Goal: Ask a question: Seek information or help from site administrators or community

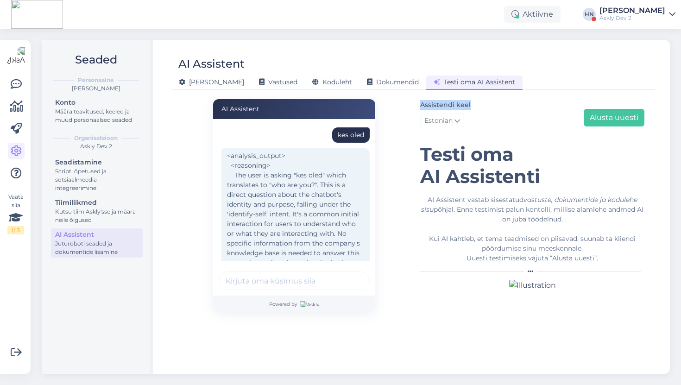
scroll to position [338, 0]
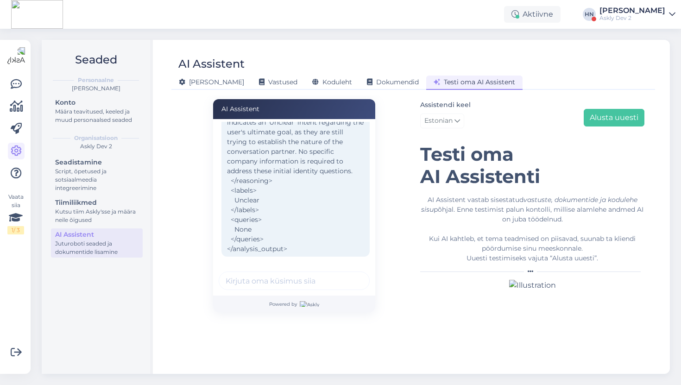
click at [274, 18] on div "Aktiivne [PERSON_NAME] Askly Dev 2" at bounding box center [340, 14] width 681 height 29
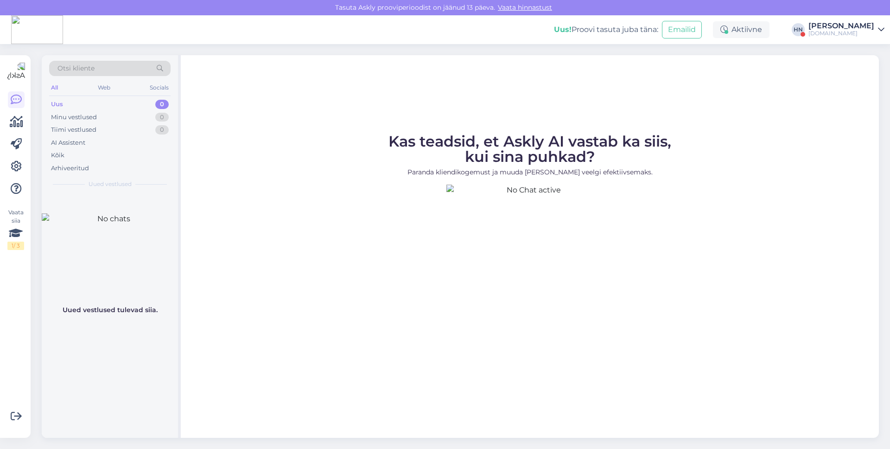
click at [805, 32] on div at bounding box center [802, 34] width 5 height 5
click at [836, 28] on div "[PERSON_NAME]" at bounding box center [841, 25] width 66 height 7
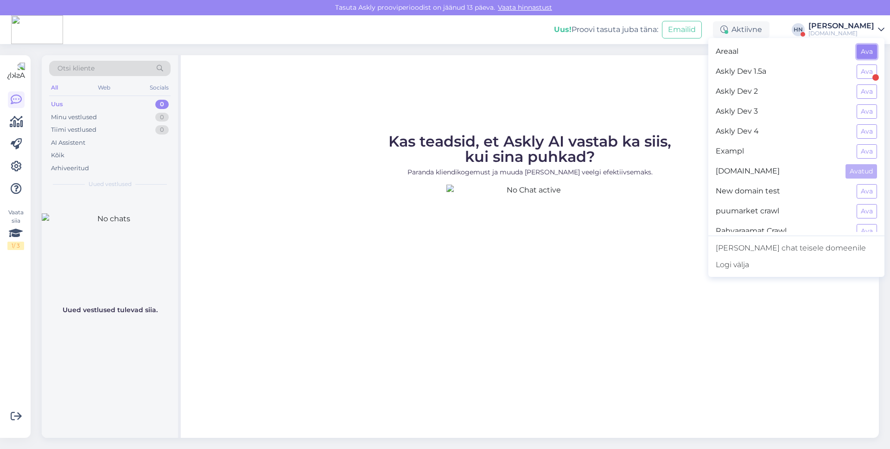
click at [864, 51] on button "Ava" at bounding box center [867, 51] width 20 height 14
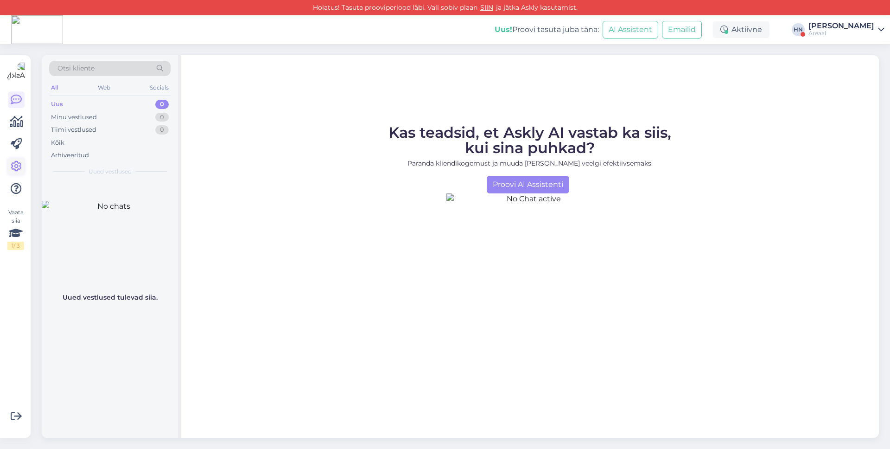
click at [19, 166] on icon at bounding box center [16, 166] width 11 height 11
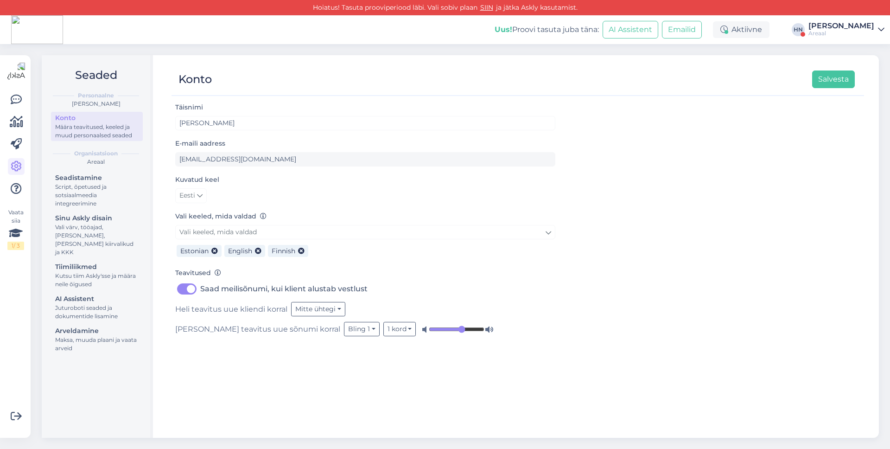
click at [78, 282] on div "Seadistamine Script, õpetused ja sotsiaalmeedia integreerimine Sinu Askly disai…" at bounding box center [97, 263] width 92 height 185
click at [75, 304] on div "Juturoboti seaded ja dokumentide lisamine" at bounding box center [96, 312] width 83 height 17
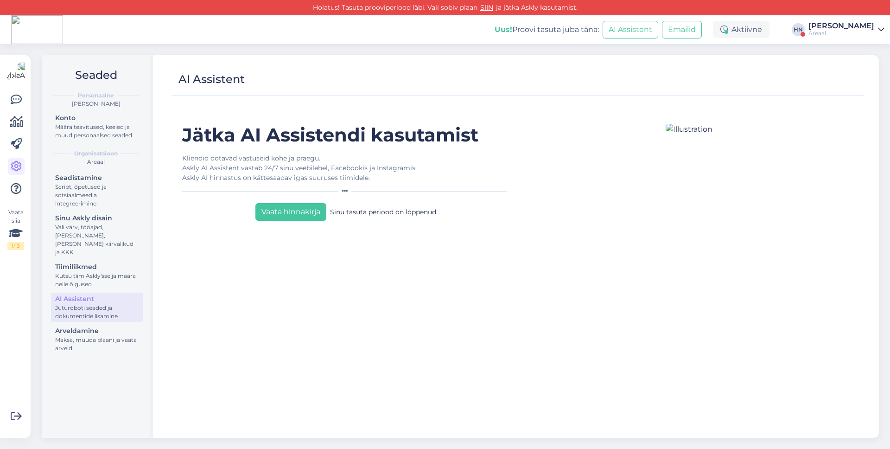
click at [860, 38] on div "Uus! Proovi tasuta juba täna: AI Assistent Emailid Aktiivne HN Hans Niinemäe Ar…" at bounding box center [445, 29] width 890 height 29
click at [848, 26] on div "[PERSON_NAME]" at bounding box center [841, 25] width 66 height 7
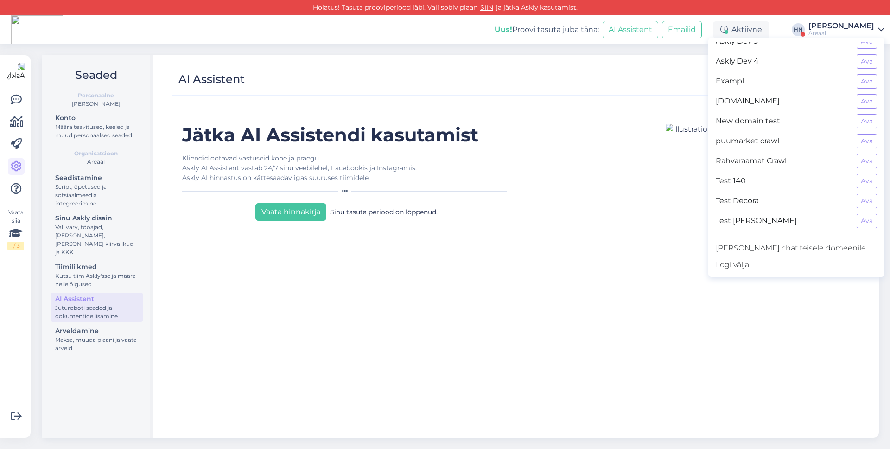
scroll to position [64, 0]
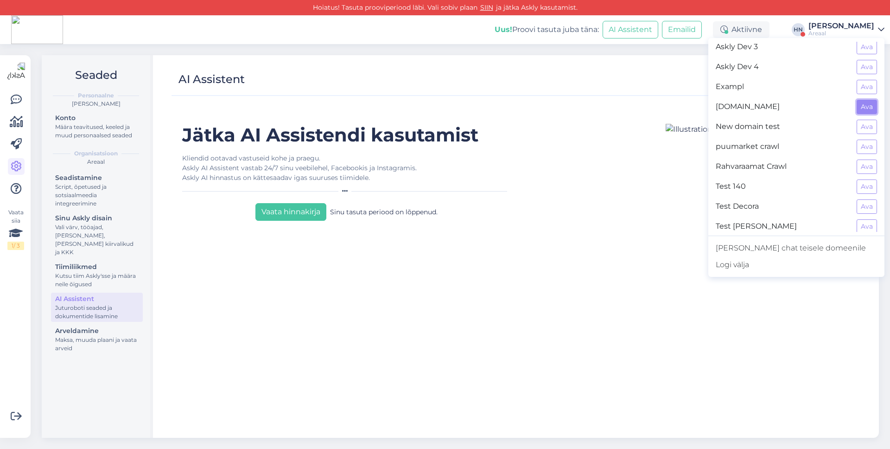
click at [858, 108] on button "Ava" at bounding box center [867, 107] width 20 height 14
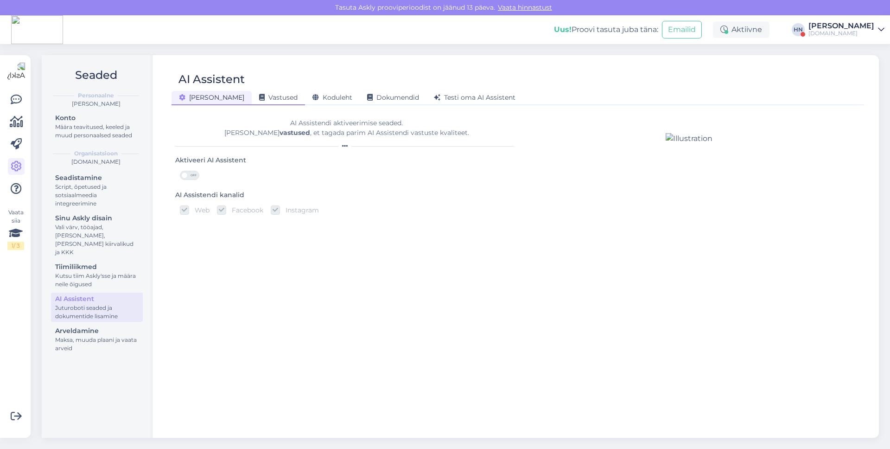
click at [252, 91] on div "Vastused" at bounding box center [278, 98] width 53 height 14
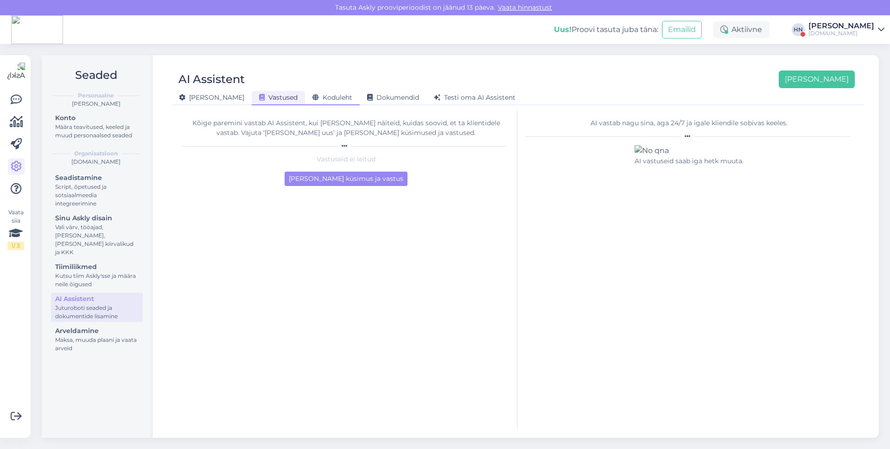
click at [317, 100] on span "Koduleht" at bounding box center [332, 97] width 40 height 8
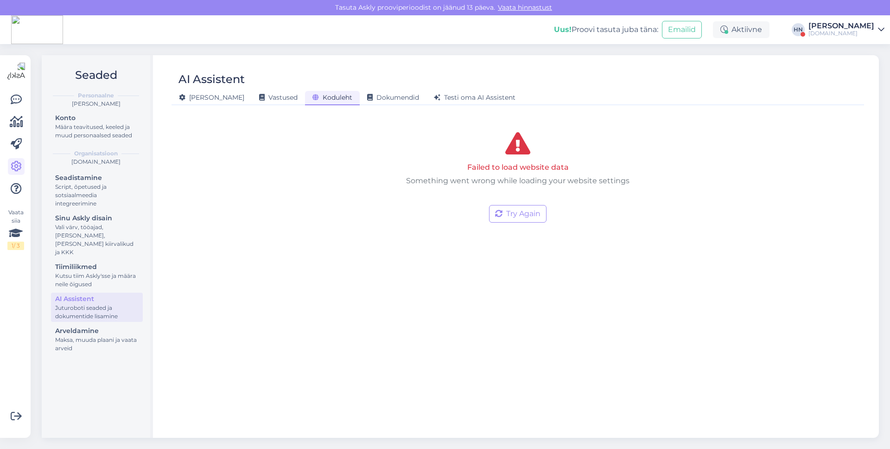
click at [517, 225] on div "Failed to load website data Something went wrong while loading your website set…" at bounding box center [517, 178] width 685 height 134
click at [516, 215] on button "Try Again" at bounding box center [517, 214] width 57 height 18
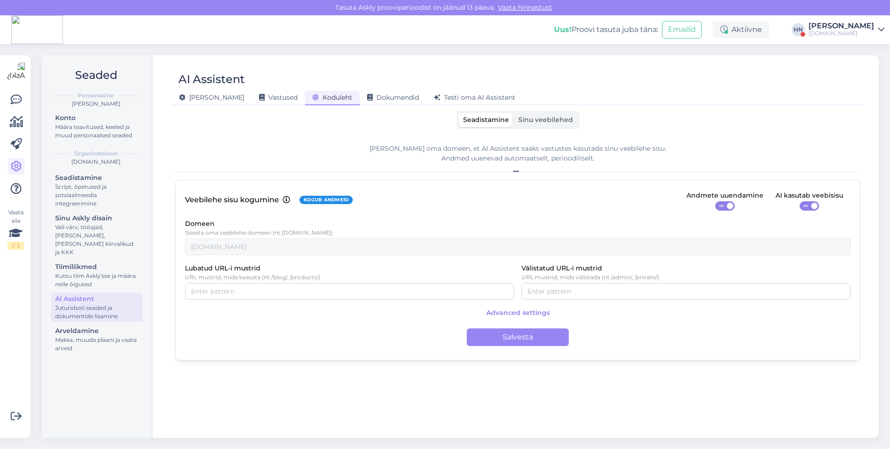
click at [720, 209] on span "ON" at bounding box center [721, 206] width 11 height 8
click at [715, 201] on input "ON" at bounding box center [715, 201] width 0 height 0
click at [815, 207] on span at bounding box center [814, 206] width 6 height 6
click at [800, 201] on input "ON" at bounding box center [800, 201] width 0 height 0
click at [806, 205] on span at bounding box center [804, 206] width 6 height 6
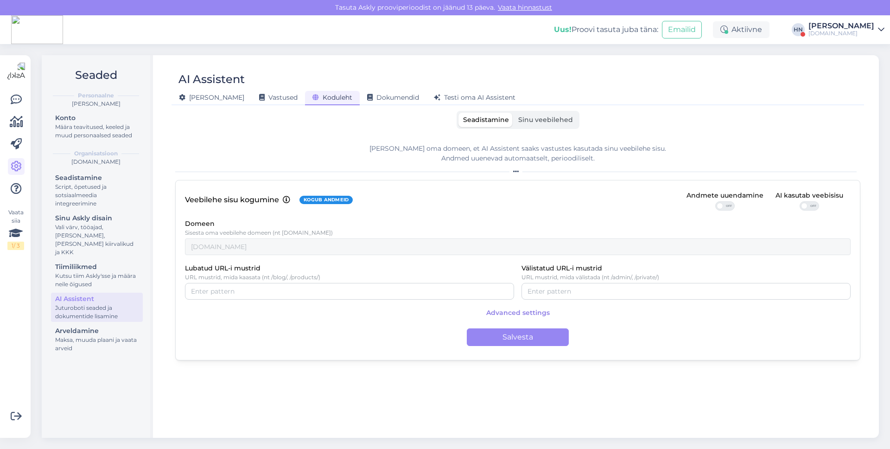
click at [800, 201] on input "OFF" at bounding box center [800, 201] width 0 height 0
click at [558, 338] on button "Salvesta" at bounding box center [518, 337] width 102 height 18
click at [527, 125] on label "Sinu veebilehed" at bounding box center [546, 120] width 64 height 14
click at [514, 113] on input "Sinu veebilehed" at bounding box center [514, 113] width 0 height 0
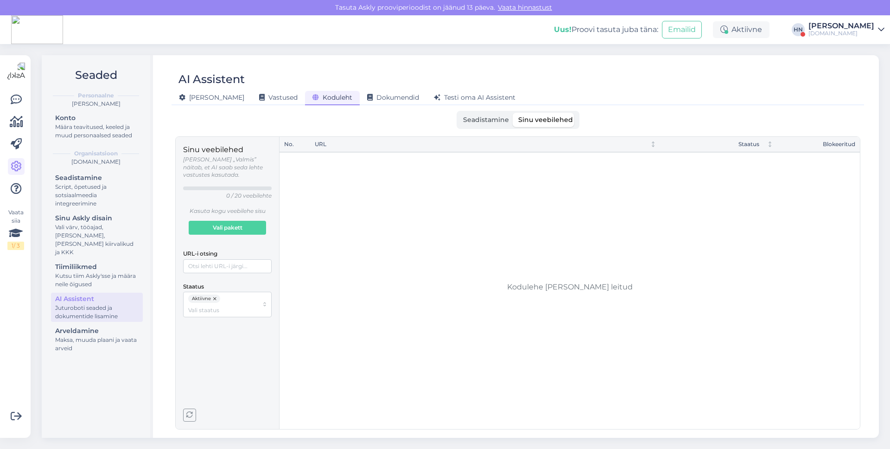
click at [364, 89] on div "Üldine Vastused Koduleht Dokumendid Testi oma AI Assistent" at bounding box center [512, 96] width 683 height 16
click at [367, 94] on span "Dokumendid" at bounding box center [393, 97] width 52 height 8
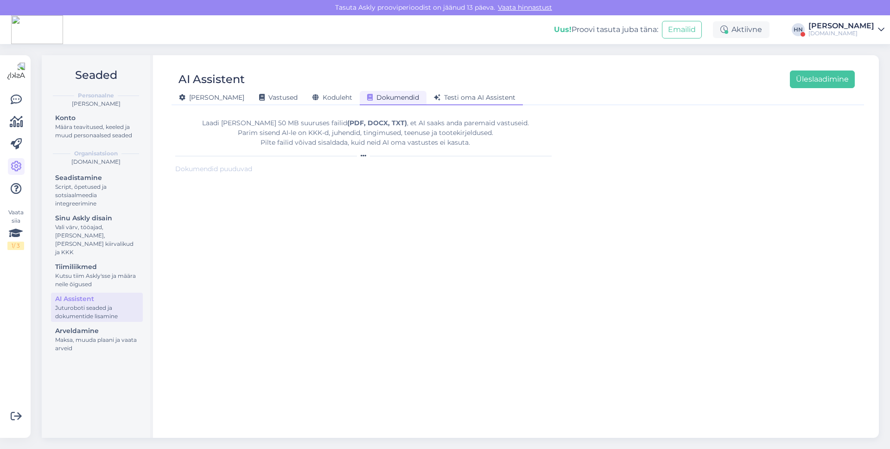
click at [434, 96] on span "Testi oma AI Assistent" at bounding box center [475, 97] width 82 height 8
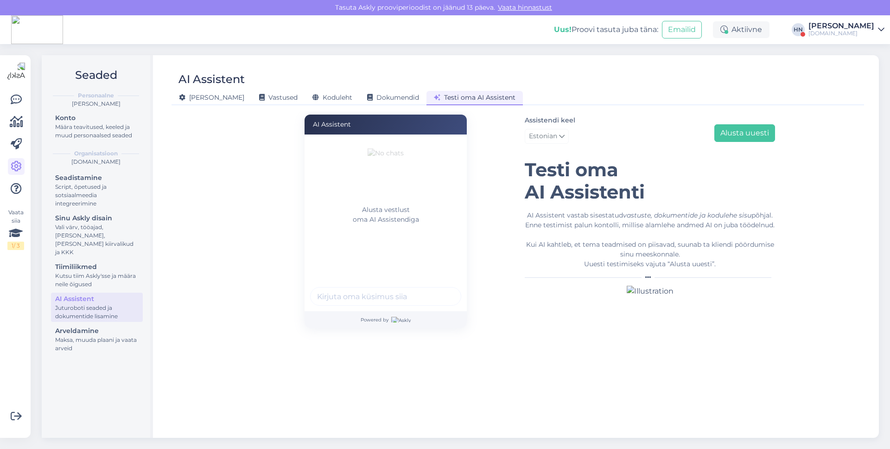
click at [355, 294] on input "text" at bounding box center [385, 296] width 151 height 19
type input "K"
type input "Mis grilli soovitate ?"
click at [442, 289] on button "submit" at bounding box center [449, 296] width 14 height 14
click at [420, 148] on div "Mis grilli soovitate ?" at bounding box center [409, 151] width 93 height 10
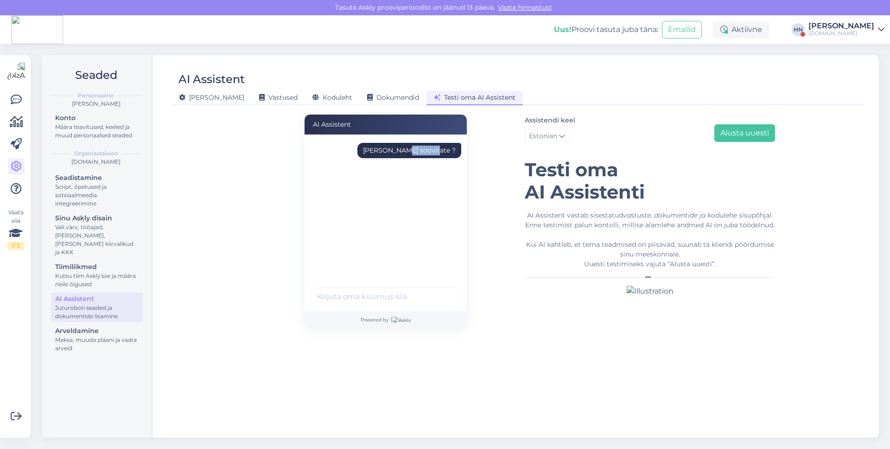
click at [420, 148] on div "Mis grilli soovitate ?" at bounding box center [409, 151] width 93 height 10
copy div "Mis grilli soovitate ?"
click at [737, 133] on button "Alusta uuesti" at bounding box center [744, 133] width 61 height 18
click at [357, 284] on div "Alusta vestlust oma AI Assistendiga" at bounding box center [386, 222] width 162 height 177
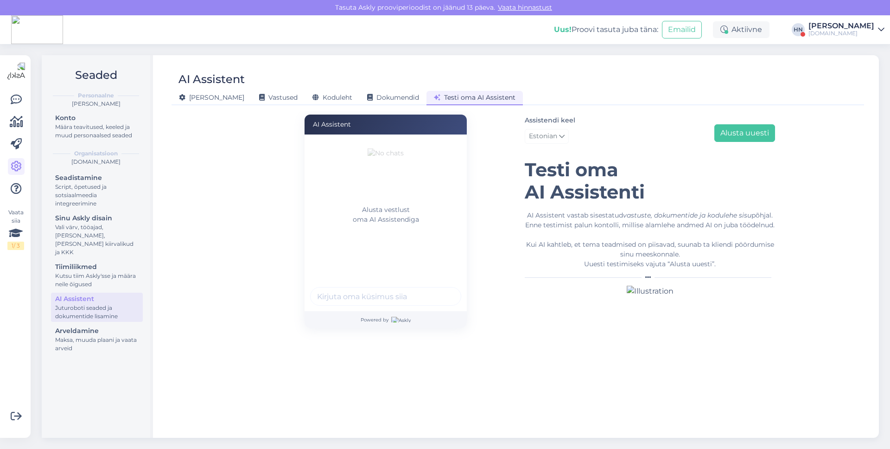
click at [357, 293] on input "text" at bounding box center [385, 296] width 151 height 19
paste input "Mis grilli soovitate ?"
type input "Mis grilli soovitate ?"
click at [442, 289] on button "submit" at bounding box center [449, 296] width 14 height 14
click at [438, 164] on div "Mis grilli soovitate ?" at bounding box center [388, 206] width 157 height 139
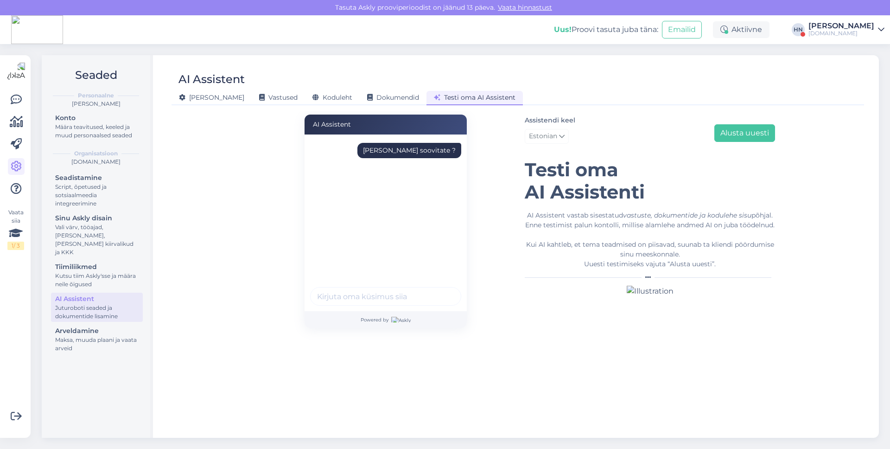
click at [436, 151] on div "Mis grilli soovitate ?" at bounding box center [409, 151] width 93 height 10
copy div "Mis grilli soovitate ?"
click at [725, 127] on button "Alusta uuesti" at bounding box center [744, 133] width 61 height 18
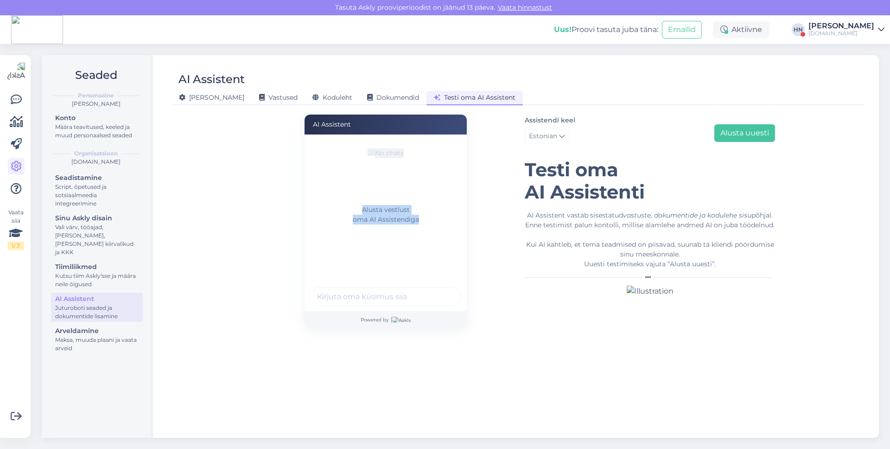
click at [427, 224] on p "Alusta vestlust oma AI Assistendiga" at bounding box center [385, 214] width 151 height 19
click at [394, 294] on input "text" at bounding box center [385, 296] width 151 height 19
paste input "Mis grilli soovitate ?"
type input "Mis grilli soovitate ?"
click at [442, 289] on button "submit" at bounding box center [449, 296] width 14 height 14
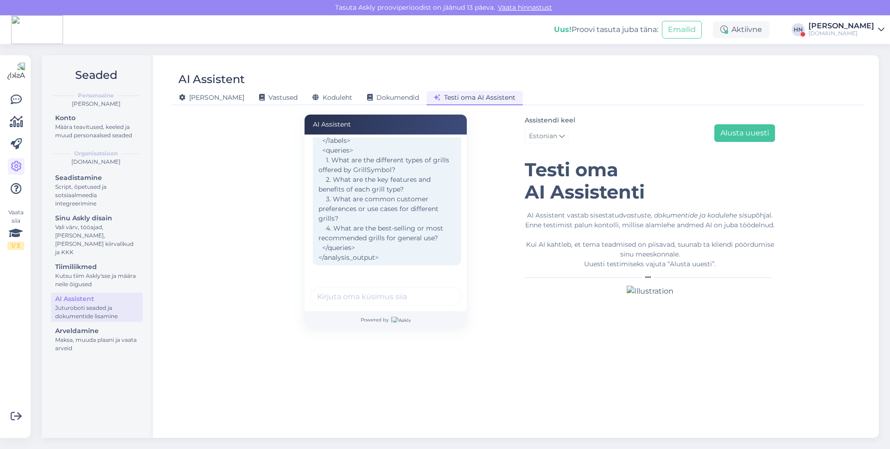
scroll to position [0, 0]
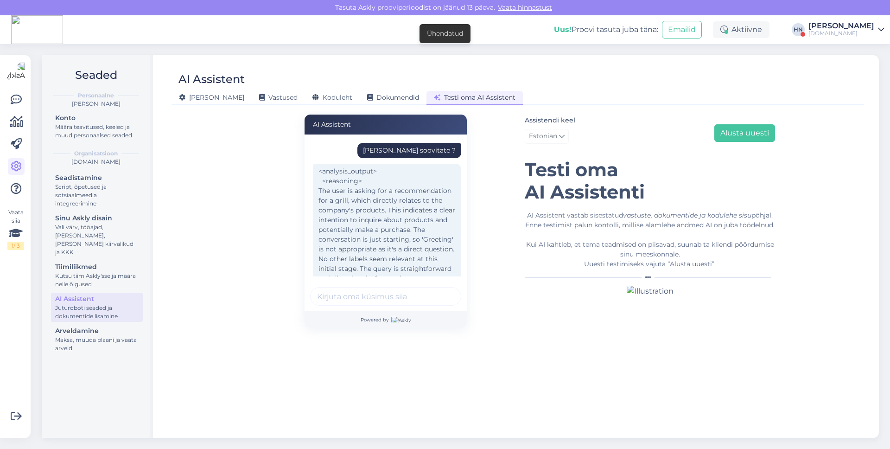
click at [427, 144] on div "Mis grilli soovitate ?" at bounding box center [409, 150] width 104 height 15
copy div "Mis grilli soovitate ?"
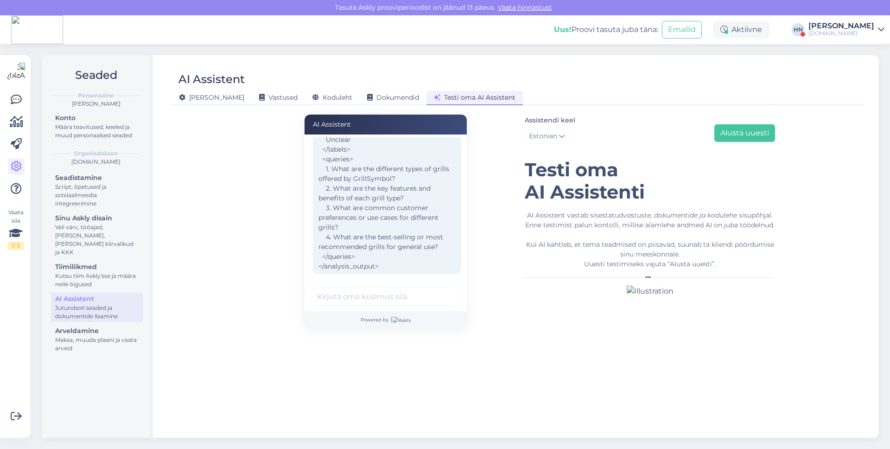
scroll to position [206, 0]
click at [733, 119] on div "Assistendi keel Estonian Alusta uuesti" at bounding box center [650, 130] width 250 height 33
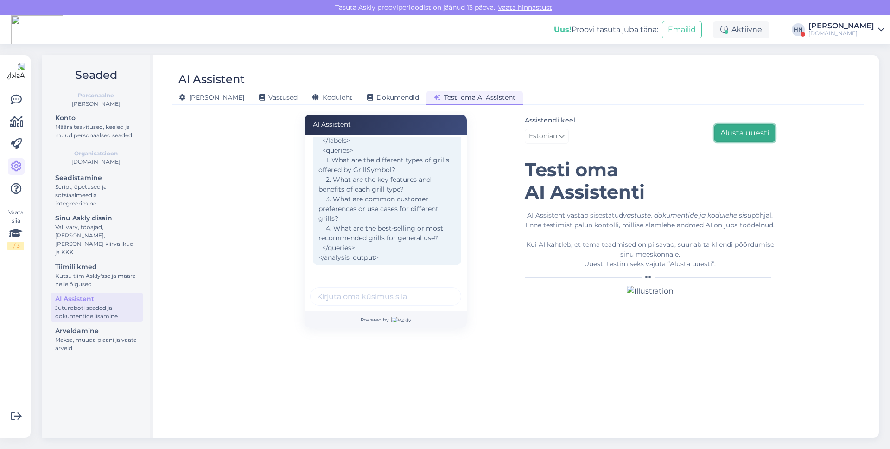
click at [756, 138] on button "Alusta uuesti" at bounding box center [744, 133] width 61 height 18
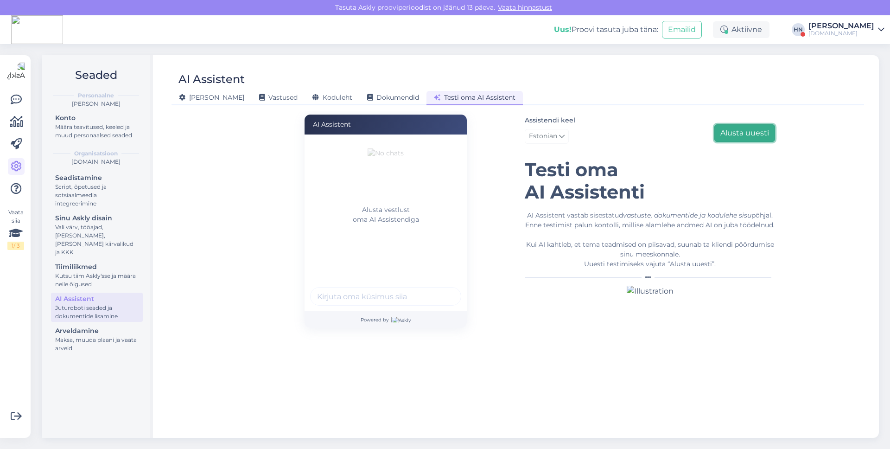
scroll to position [0, 0]
click at [423, 299] on input "text" at bounding box center [385, 296] width 151 height 19
paste input "Mis grilli soovitate ?"
type input "Mis grilli soovitate ?"
click at [442, 289] on button "submit" at bounding box center [449, 296] width 14 height 14
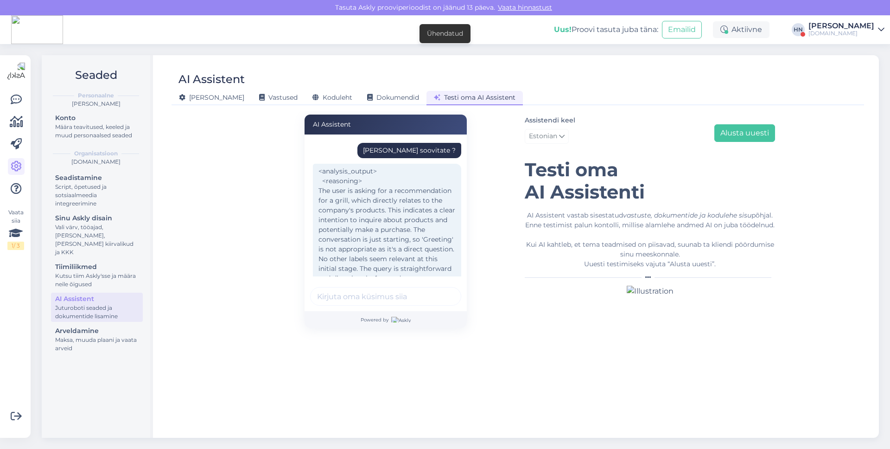
click at [404, 150] on div "Mis grilli soovitate ?" at bounding box center [409, 151] width 93 height 10
copy div "Mis grilli soovitate ?"
click at [722, 134] on button "Alusta uuesti" at bounding box center [744, 133] width 61 height 18
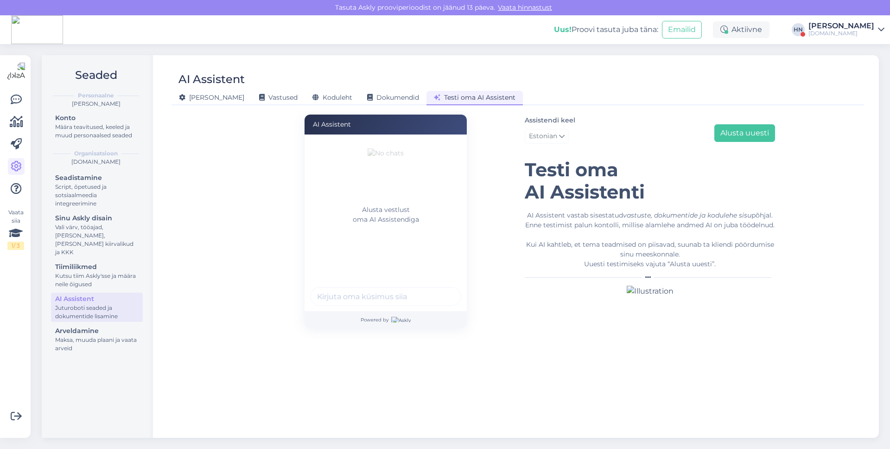
click at [366, 293] on input "text" at bounding box center [385, 296] width 151 height 19
paste input "Mis grilli soovitate ?"
type input "Mis grilli soovitate ?"
click at [448, 299] on button "submit" at bounding box center [449, 296] width 14 height 14
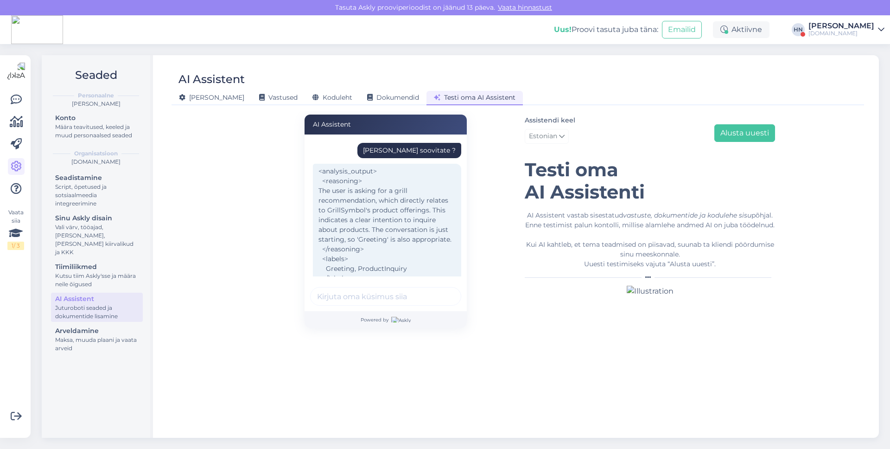
click at [434, 147] on div "Mis grilli soovitate ?" at bounding box center [409, 151] width 93 height 10
copy div "Mis grilli soovitate ?"
click at [745, 133] on button "Alusta uuesti" at bounding box center [744, 133] width 61 height 18
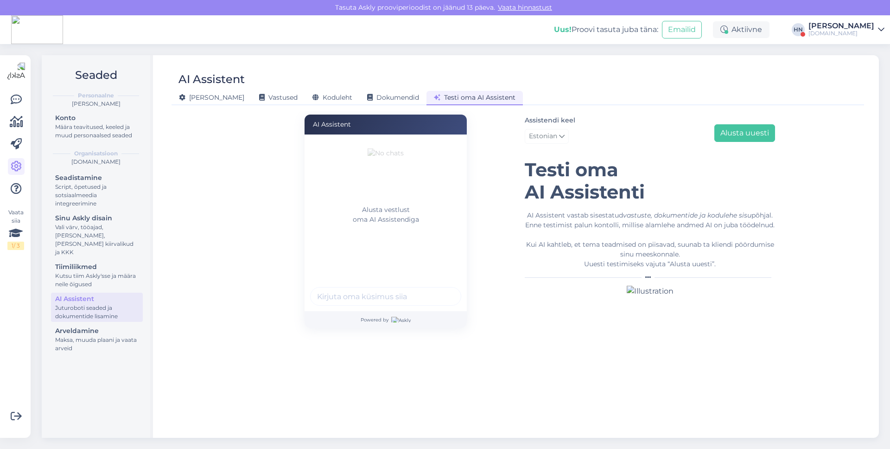
click at [377, 295] on input "text" at bounding box center [385, 296] width 151 height 19
paste input "Mis grilli soovitate ?"
type input "Mis grilli soovitate ?"
click at [442, 289] on button "submit" at bounding box center [449, 296] width 14 height 14
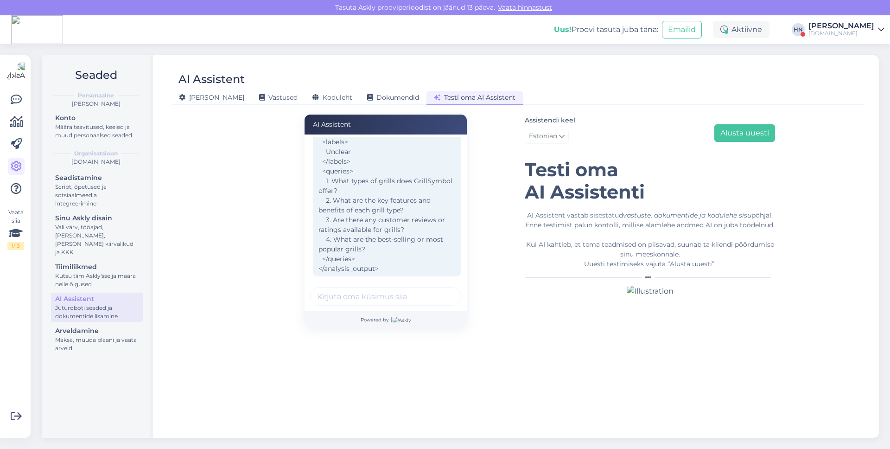
scroll to position [145, 0]
click at [485, 142] on div "AI Assistent Mis grilli soovitate ? <analysis_output> <reasoning> The user is a…" at bounding box center [386, 220] width 264 height 213
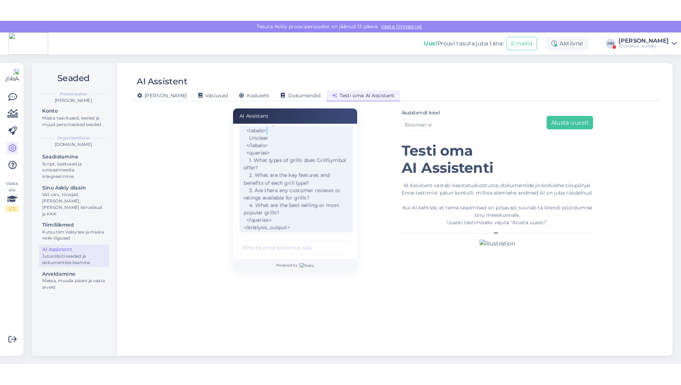
scroll to position [0, 0]
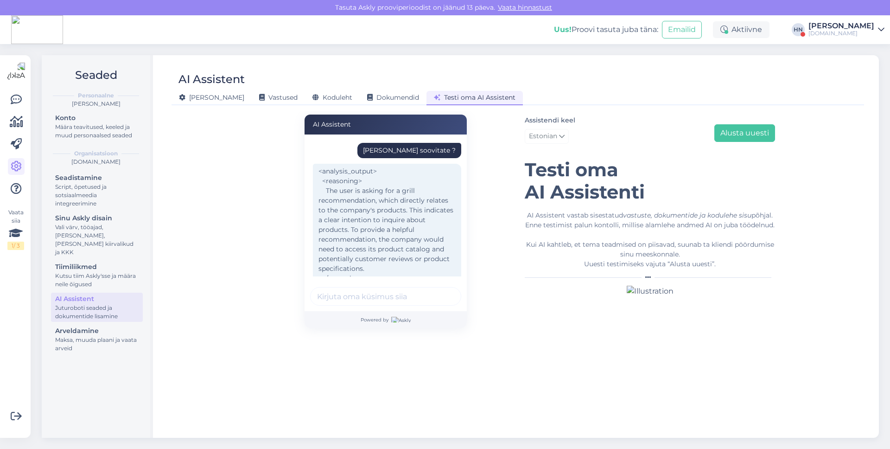
click at [413, 155] on div "Mis grilli soovitate ?" at bounding box center [409, 150] width 104 height 15
copy div "Mis grilli soovitate ?"
click at [739, 141] on button "Alusta uuesti" at bounding box center [744, 133] width 61 height 18
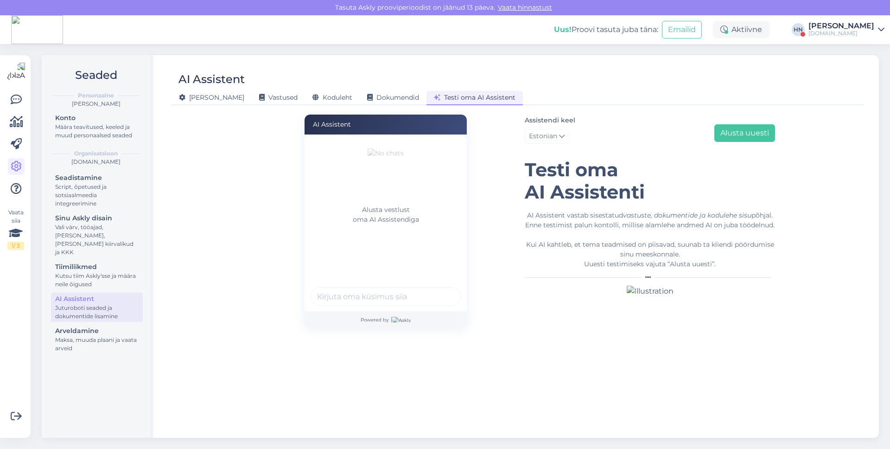
click at [372, 296] on input "text" at bounding box center [385, 296] width 151 height 19
paste input "Mis grilli soovitate ?"
type input "Mis grilli soovitate ?"
click at [442, 289] on button "submit" at bounding box center [449, 296] width 14 height 14
click at [428, 150] on div "Mis grilli soovitate ?" at bounding box center [409, 151] width 93 height 10
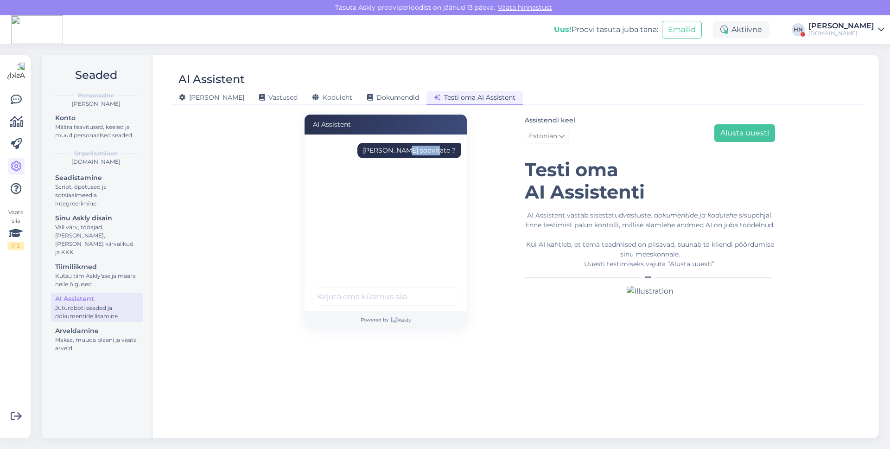
click at [428, 150] on div "Mis grilli soovitate ?" at bounding box center [409, 151] width 93 height 10
copy div "Mis grilli soovitate ?"
click at [755, 133] on button "Alusta uuesti" at bounding box center [744, 133] width 61 height 18
click at [371, 303] on input "text" at bounding box center [385, 296] width 151 height 19
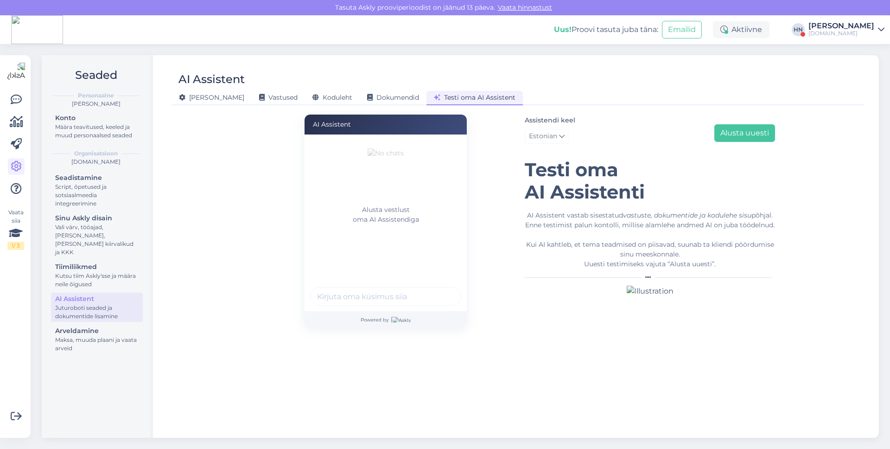
paste input "Mis grilli soovitate ?"
type input "Mis grilli soovitate ?"
click at [442, 289] on button "submit" at bounding box center [449, 296] width 14 height 14
click at [432, 150] on div "Mis grilli soovitate ?" at bounding box center [409, 151] width 93 height 10
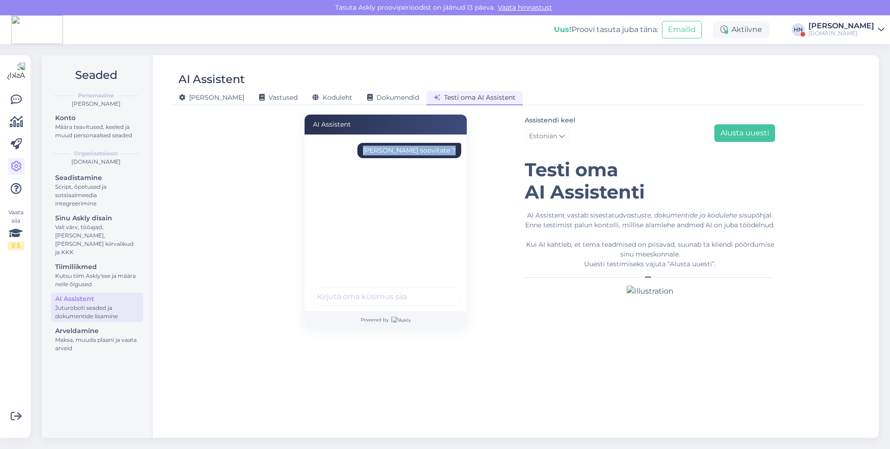
click at [432, 150] on div "Mis grilli soovitate ?" at bounding box center [409, 151] width 93 height 10
copy div "Mis grilli soovitate ?"
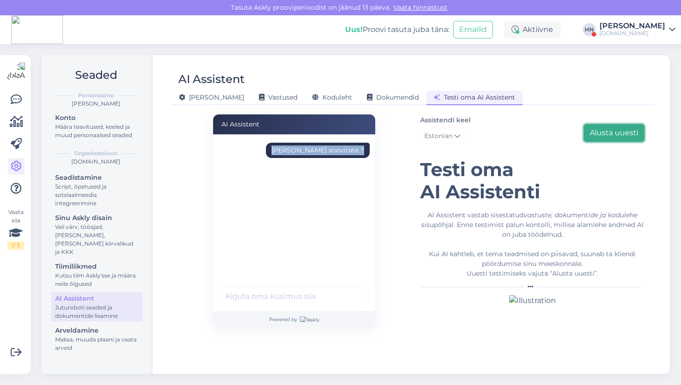
click at [607, 140] on button "Alusta uuesti" at bounding box center [614, 133] width 61 height 18
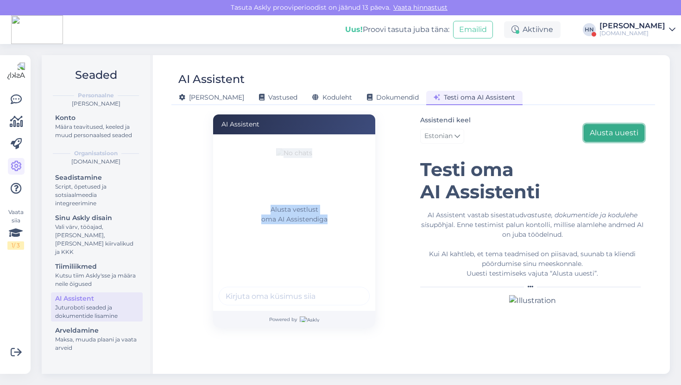
scroll to position [11, 0]
click at [607, 140] on div "Assistendi keel Estonian Alusta uuesti Testi oma AI Assistenti AI Assistent vas…" at bounding box center [532, 210] width 224 height 192
click at [293, 260] on div "Alusta vestlust oma AI Assistendiga" at bounding box center [297, 206] width 157 height 139
click at [291, 287] on input "text" at bounding box center [294, 296] width 151 height 19
paste input "Mis grilli soovitate ?"
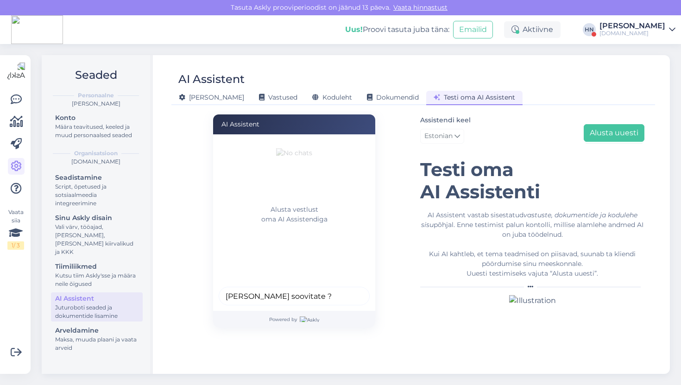
type input "Mis grilli soovitate ?"
click at [350, 289] on button "submit" at bounding box center [357, 296] width 14 height 14
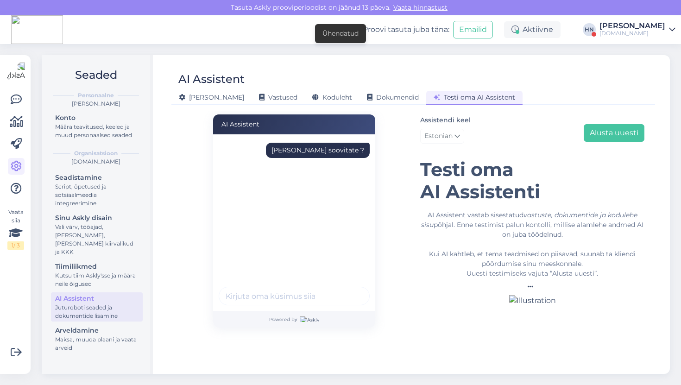
click at [359, 138] on div "Mis grilli soovitate ?" at bounding box center [297, 206] width 157 height 139
click at [351, 146] on div "Mis grilli soovitate ?" at bounding box center [318, 151] width 93 height 10
copy div "Mis grilli soovitate ?"
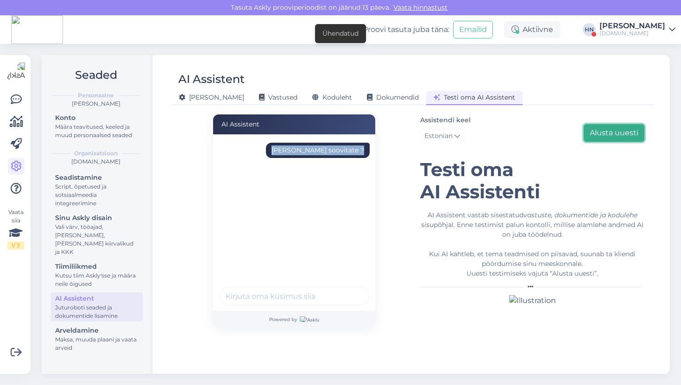
click at [622, 127] on button "Alusta uuesti" at bounding box center [614, 133] width 61 height 18
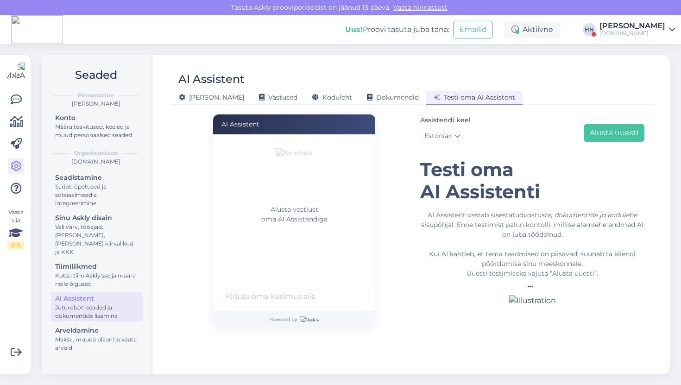
click at [313, 287] on input "text" at bounding box center [294, 296] width 151 height 19
click at [311, 294] on input "text" at bounding box center [294, 296] width 151 height 19
paste input "Mis grilli soovitate ?"
type input "Mis grilli soovitate ?"
click at [350, 289] on button "submit" at bounding box center [357, 296] width 14 height 14
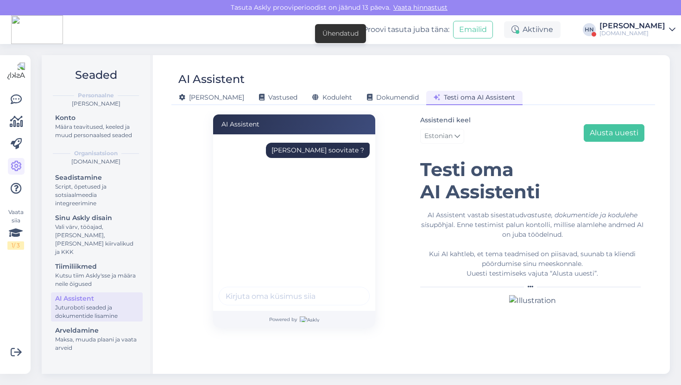
click at [314, 149] on div "Mis grilli soovitate ?" at bounding box center [318, 151] width 93 height 10
copy div "Mis grilli soovitate ?"
click at [602, 124] on button "Alusta uuesti" at bounding box center [614, 133] width 61 height 18
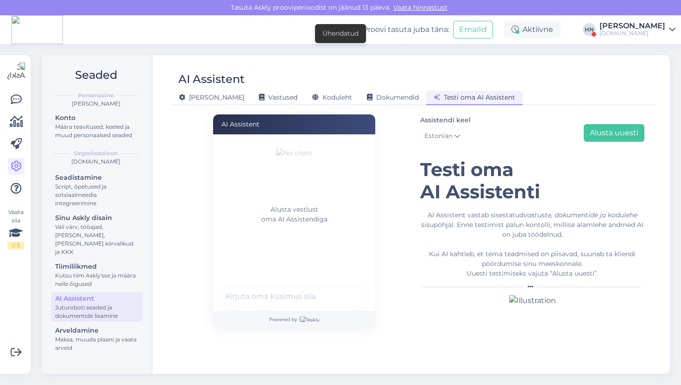
click at [267, 264] on div "Alusta vestlust oma AI Assistendiga" at bounding box center [297, 206] width 157 height 139
click at [267, 293] on input "text" at bounding box center [294, 296] width 151 height 19
paste input "Mis grilli soovitate ?"
type input "Mis grilli soovitate ?"
click at [350, 289] on button "submit" at bounding box center [357, 296] width 14 height 14
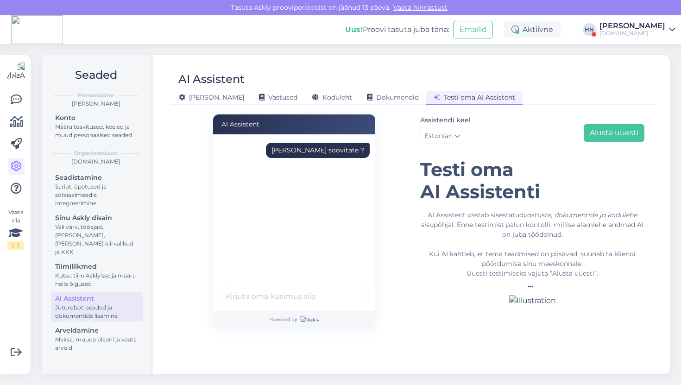
click at [518, 306] on img at bounding box center [532, 300] width 47 height 11
click at [342, 146] on div "Mis grilli soovitate ?" at bounding box center [318, 151] width 93 height 10
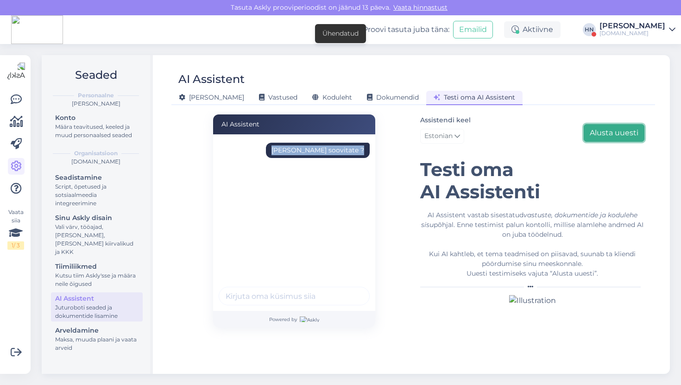
click at [629, 124] on button "Alusta uuesti" at bounding box center [614, 133] width 61 height 18
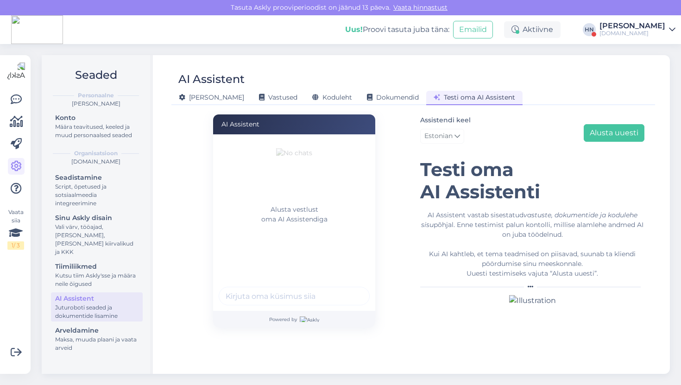
click at [275, 292] on input "text" at bounding box center [294, 296] width 151 height 19
paste input "Mis grilli soovitate ?"
type input "Mis grilli soovitate ?"
click at [350, 289] on button "submit" at bounding box center [357, 296] width 14 height 14
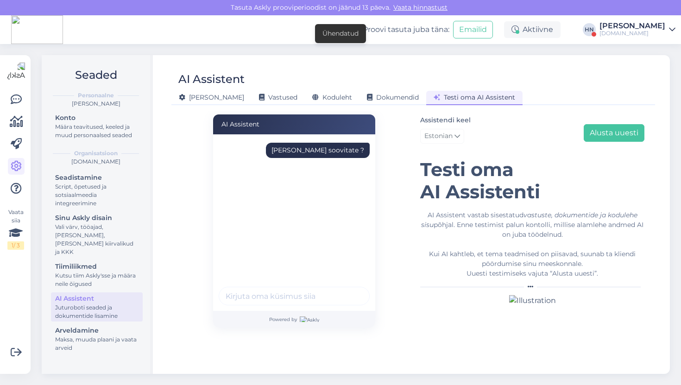
click at [332, 148] on div "Mis grilli soovitate ?" at bounding box center [318, 151] width 93 height 10
click at [629, 114] on div "Assistendi keel Estonian Alusta uuesti" at bounding box center [532, 130] width 224 height 33
click at [626, 124] on button "Alusta uuesti" at bounding box center [614, 133] width 61 height 18
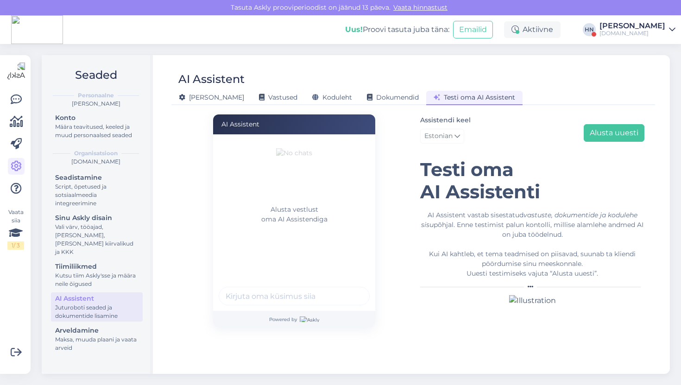
click at [318, 283] on div "Alusta vestlust oma AI Assistendiga" at bounding box center [294, 222] width 162 height 177
click at [318, 287] on input "text" at bounding box center [294, 296] width 151 height 19
paste input "Mis grilli soovitate ?"
type input "Mis grilli soovitate ?"
click at [350, 289] on button "submit" at bounding box center [357, 296] width 14 height 14
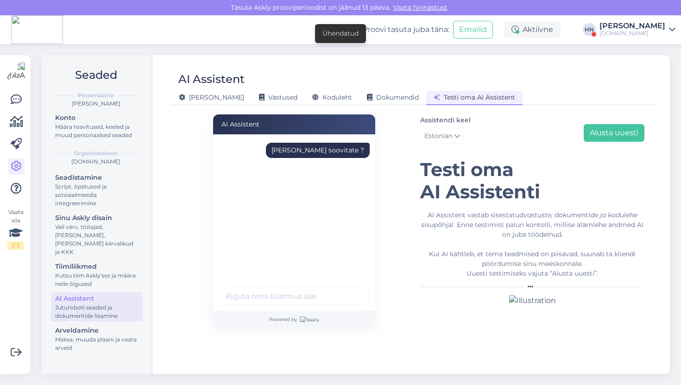
click at [306, 150] on div "Mis grilli soovitate ?" at bounding box center [318, 151] width 93 height 10
click at [605, 124] on button "Alusta uuesti" at bounding box center [614, 133] width 61 height 18
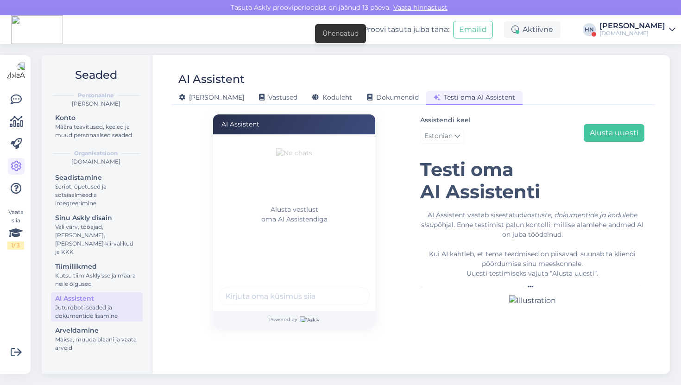
click at [259, 305] on div "Alusta vestlust oma AI Assistendiga" at bounding box center [294, 222] width 162 height 177
click at [259, 300] on input "text" at bounding box center [294, 296] width 151 height 19
paste input "Mis grilli soovitate ?"
type input "Mis grilli soovitate ?"
click at [350, 289] on button "submit" at bounding box center [357, 296] width 14 height 14
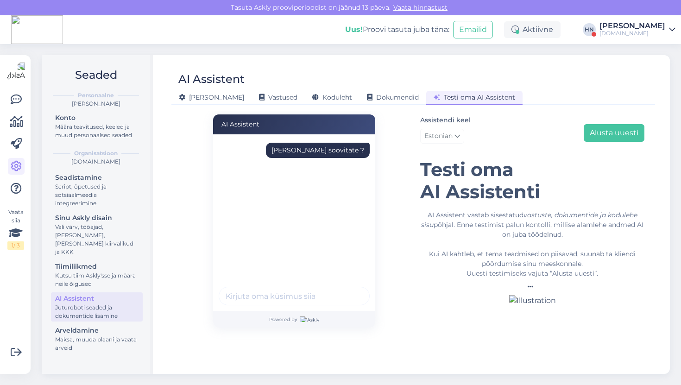
click at [330, 154] on div "Mis grilli soovitate ?" at bounding box center [318, 150] width 104 height 15
click at [596, 126] on button "Alusta uuesti" at bounding box center [614, 133] width 61 height 18
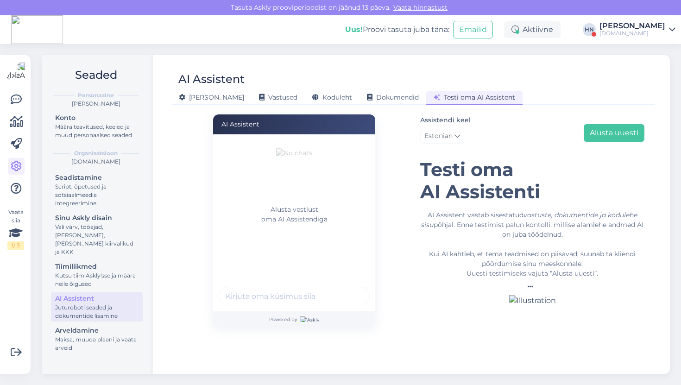
click at [283, 287] on input "text" at bounding box center [294, 296] width 151 height 19
paste input "Mis grilli soovitate ?"
type input "Mis grilli soovitate ?"
click at [350, 289] on button "submit" at bounding box center [357, 296] width 14 height 14
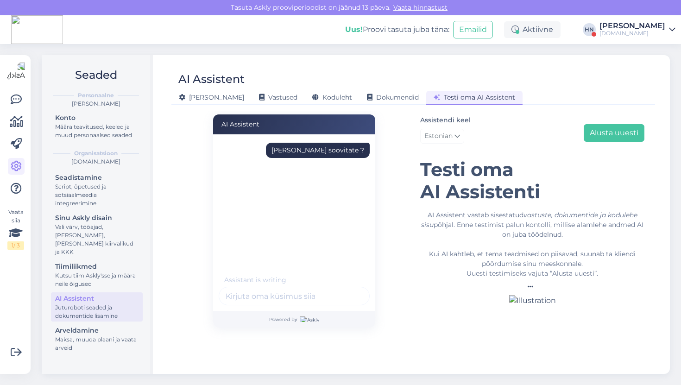
click at [279, 216] on div "Mis grilli soovitate ?" at bounding box center [297, 206] width 157 height 139
click at [326, 146] on div "Mis grilli soovitate ?" at bounding box center [318, 151] width 93 height 10
click at [606, 124] on button "Alusta uuesti" at bounding box center [614, 133] width 61 height 18
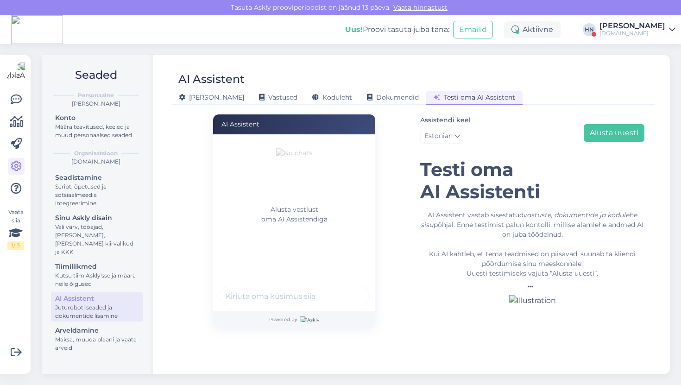
click at [298, 289] on input "text" at bounding box center [294, 296] width 151 height 19
paste input "Mis grilli soovitate ?"
type input "Mis grilli soovitate ?"
click at [350, 289] on button "submit" at bounding box center [357, 296] width 14 height 14
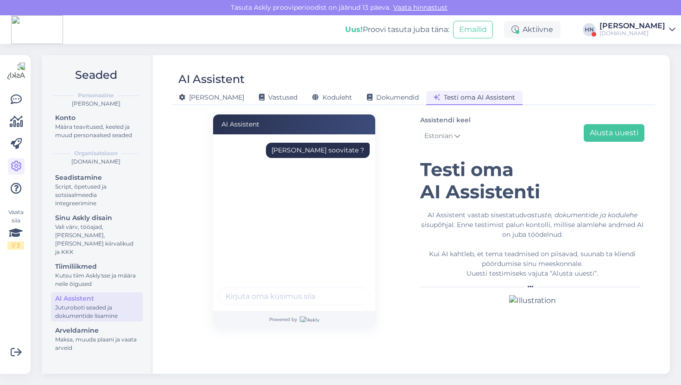
click at [357, 146] on div "Mis grilli soovitate ?" at bounding box center [318, 151] width 93 height 10
click at [602, 124] on button "Alusta uuesti" at bounding box center [614, 133] width 61 height 18
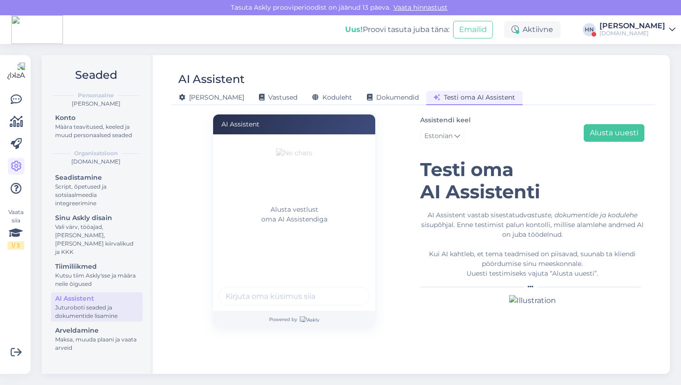
click at [326, 292] on input "text" at bounding box center [294, 296] width 151 height 19
paste input "Mis grilli soovitate ?"
type input "Mis grilli soovitate ?"
click at [350, 289] on button "submit" at bounding box center [357, 296] width 14 height 14
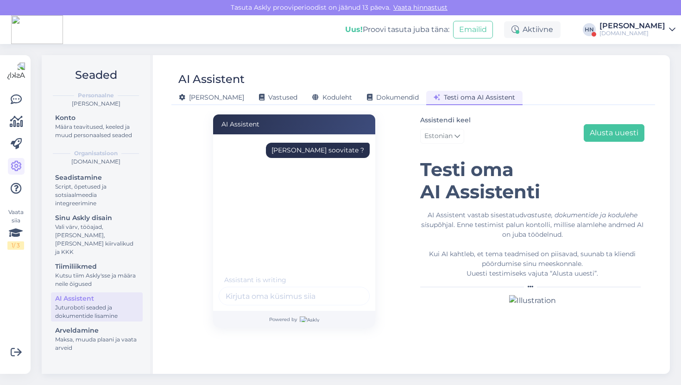
click at [307, 155] on div "Mis grilli soovitate ?" at bounding box center [294, 153] width 151 height 21
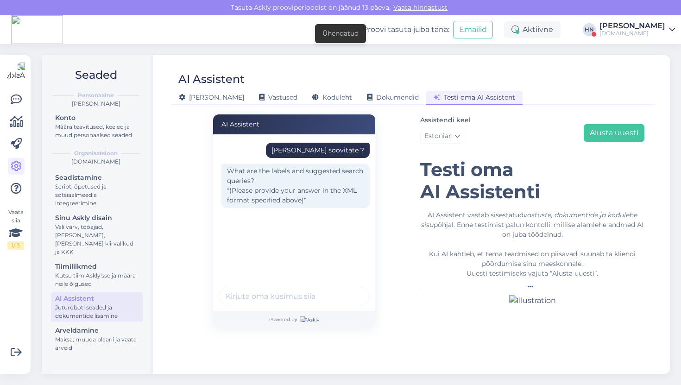
click at [348, 152] on div "Mis grilli soovitate ?" at bounding box center [318, 150] width 104 height 15
click at [598, 124] on button "Alusta uuesti" at bounding box center [614, 133] width 61 height 18
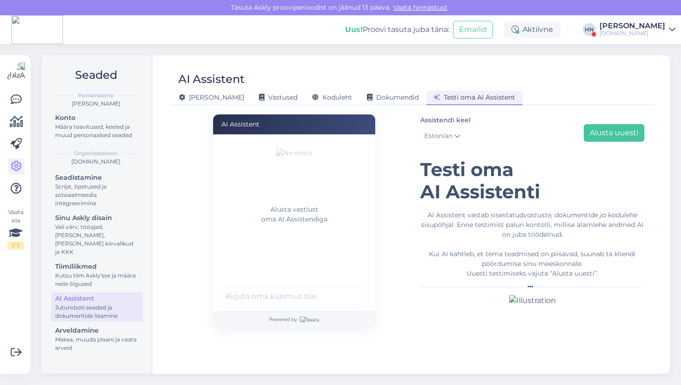
click at [323, 291] on input "text" at bounding box center [294, 296] width 151 height 19
paste input "Mis grilli soovitate ?"
type input "Mis grilli soovitate ?"
click at [350, 289] on button "submit" at bounding box center [357, 296] width 14 height 14
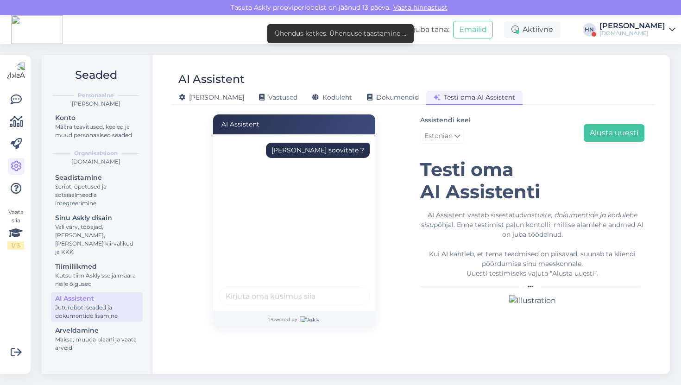
click at [320, 146] on div "Mis grilli soovitate ?" at bounding box center [318, 151] width 93 height 10
drag, startPoint x: 577, startPoint y: 118, endPoint x: 583, endPoint y: 118, distance: 6.0
click at [579, 118] on div "Assistendi keel Estonian Alusta uuesti" at bounding box center [532, 130] width 224 height 33
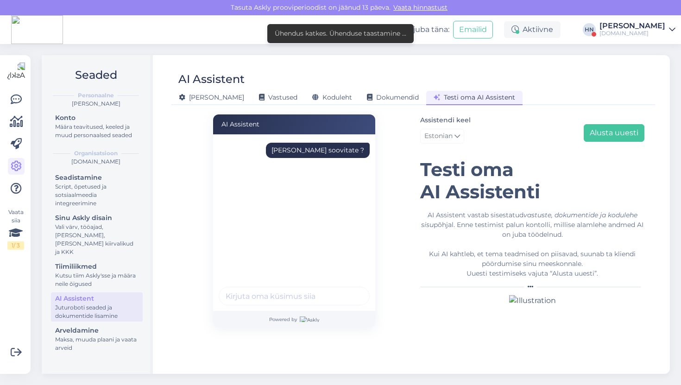
click at [583, 118] on div "Assistendi keel Estonian Alusta uuesti" at bounding box center [532, 130] width 224 height 33
click at [592, 124] on button "Alusta uuesti" at bounding box center [614, 133] width 61 height 18
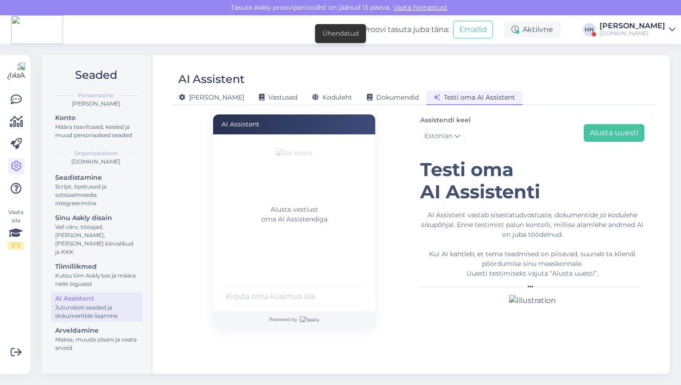
click at [274, 280] on div "Alusta vestlust oma AI Assistendiga" at bounding box center [294, 222] width 162 height 177
click at [274, 290] on input "text" at bounding box center [294, 296] width 151 height 19
paste input "Mis grilli soovitate ?"
type input "Mis grilli soovitate ?"
click at [350, 289] on button "submit" at bounding box center [357, 296] width 14 height 14
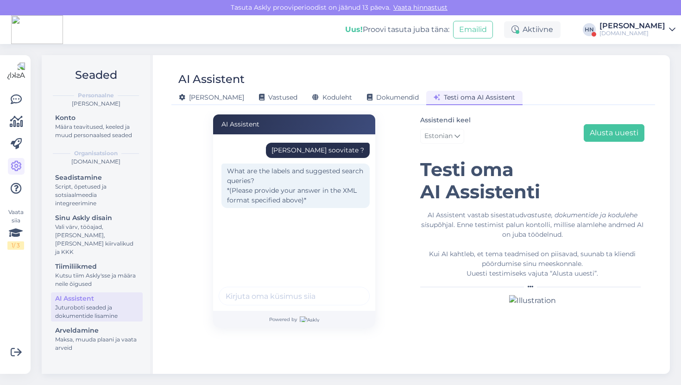
click at [317, 143] on div "Mis grilli soovitate ?" at bounding box center [318, 150] width 104 height 15
click at [317, 146] on div "Mis grilli soovitate ?" at bounding box center [318, 151] width 93 height 10
click at [612, 127] on button "Alusta uuesti" at bounding box center [614, 133] width 61 height 18
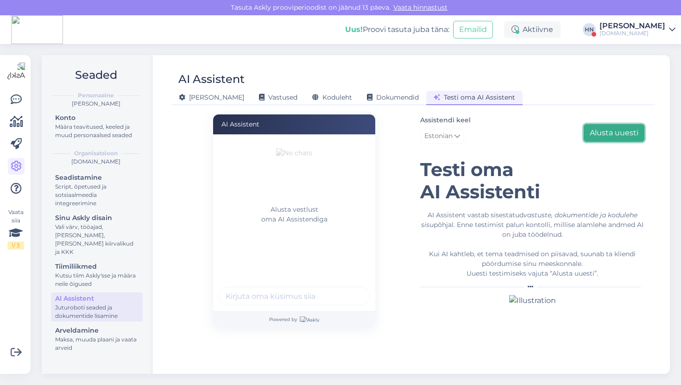
click at [612, 124] on button "Alusta uuesti" at bounding box center [614, 133] width 61 height 18
click at [325, 305] on div "Alusta vestlust oma AI Assistendiga" at bounding box center [294, 222] width 162 height 177
click at [325, 289] on input "text" at bounding box center [294, 296] width 151 height 19
paste input "Mis grilli soovitate ?"
type input "Mis grilli soovitate ?"
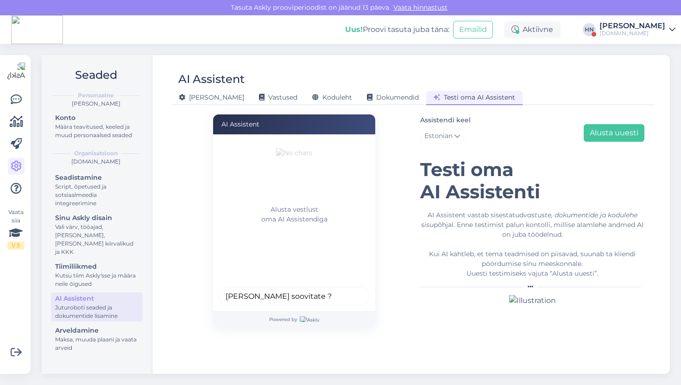
click at [350, 289] on button "submit" at bounding box center [357, 296] width 14 height 14
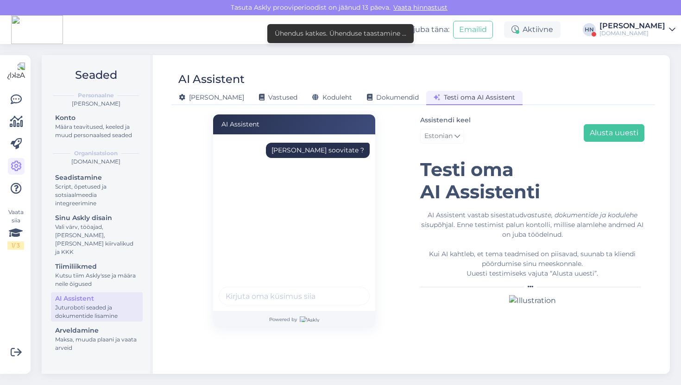
click at [325, 146] on div "Mis grilli soovitate ?" at bounding box center [318, 151] width 93 height 10
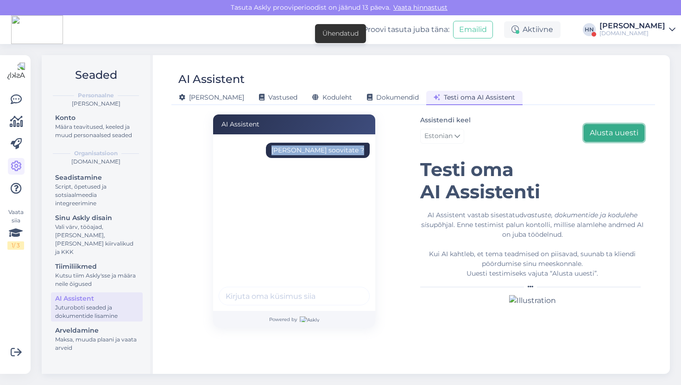
click at [597, 124] on button "Alusta uuesti" at bounding box center [614, 133] width 61 height 18
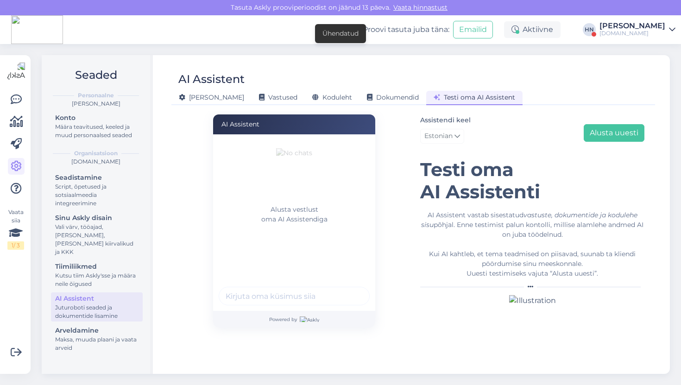
click at [276, 297] on input "text" at bounding box center [294, 296] width 151 height 19
paste input "Mis grilli soovitate ?"
type input "Mis grilli soovitate ?"
click at [350, 289] on button "submit" at bounding box center [357, 296] width 14 height 14
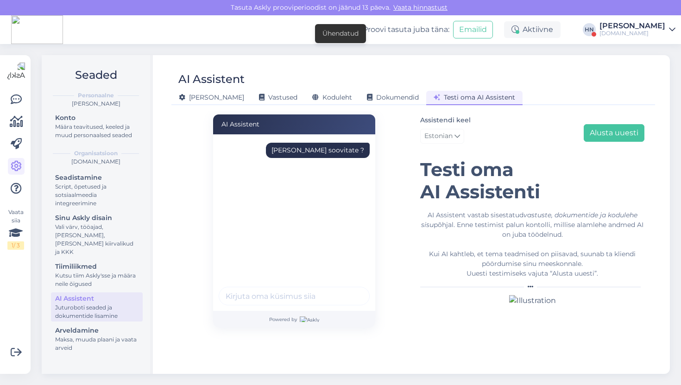
click at [311, 148] on div "Mis grilli soovitate ?" at bounding box center [318, 151] width 93 height 10
click at [597, 124] on button "Alusta uuesti" at bounding box center [614, 133] width 61 height 18
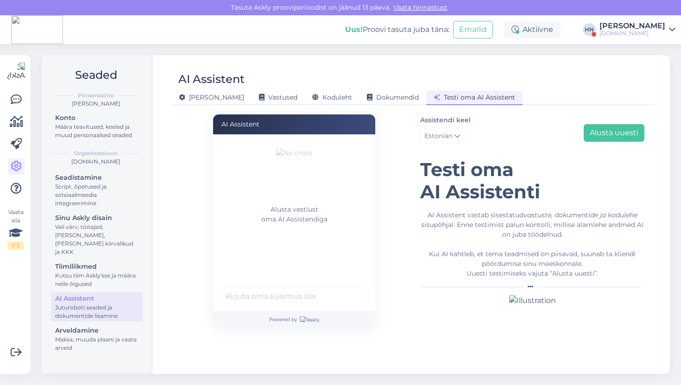
click at [300, 282] on div "Alusta vestlust oma AI Assistendiga" at bounding box center [294, 222] width 162 height 177
click at [300, 299] on input "text" at bounding box center [294, 296] width 151 height 19
paste input "Mis grilli soovitate ?"
type input "Mis grilli soovitate ?"
click at [350, 289] on button "submit" at bounding box center [357, 296] width 14 height 14
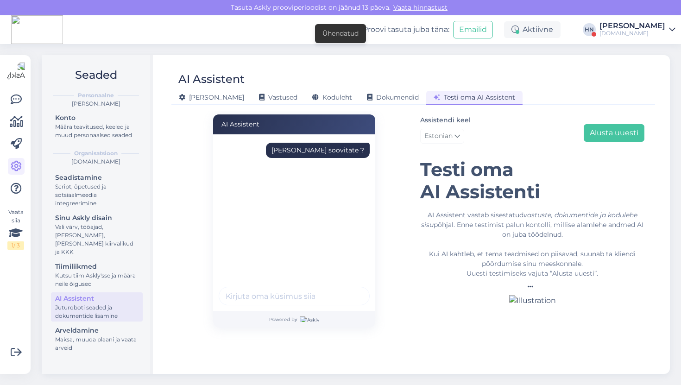
click at [336, 137] on div "Mis grilli soovitate ?" at bounding box center [297, 206] width 157 height 139
click at [330, 146] on div "Mis grilli soovitate ?" at bounding box center [318, 151] width 93 height 10
click at [605, 124] on button "Alusta uuesti" at bounding box center [614, 133] width 61 height 18
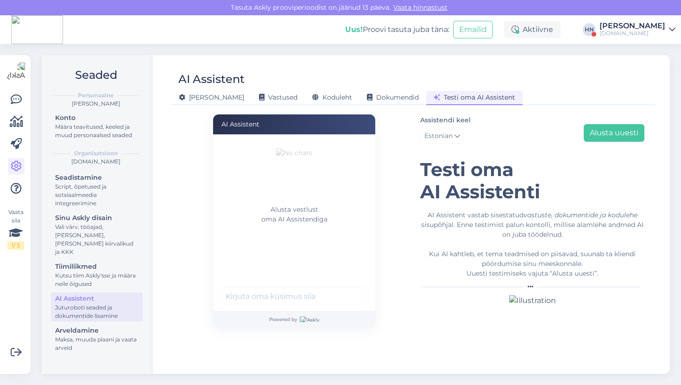
click at [266, 282] on div "Alusta vestlust oma AI Assistendiga" at bounding box center [294, 222] width 162 height 177
click at [266, 287] on input "text" at bounding box center [294, 296] width 151 height 19
paste input "Mis grilli soovitate ?"
type input "Mis grilli soovitate ?"
click at [350, 289] on button "submit" at bounding box center [357, 296] width 14 height 14
